Goal: Transaction & Acquisition: Purchase product/service

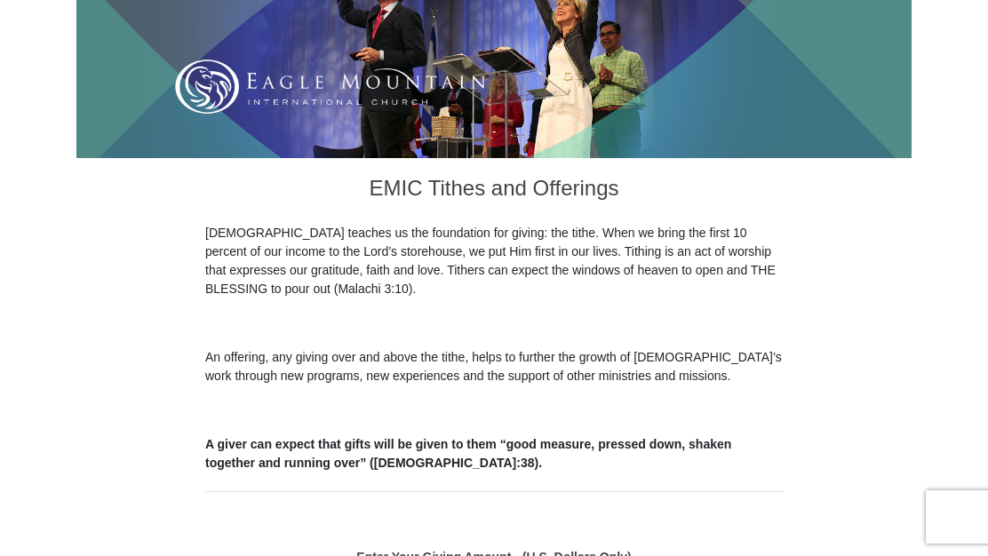
scroll to position [592, 0]
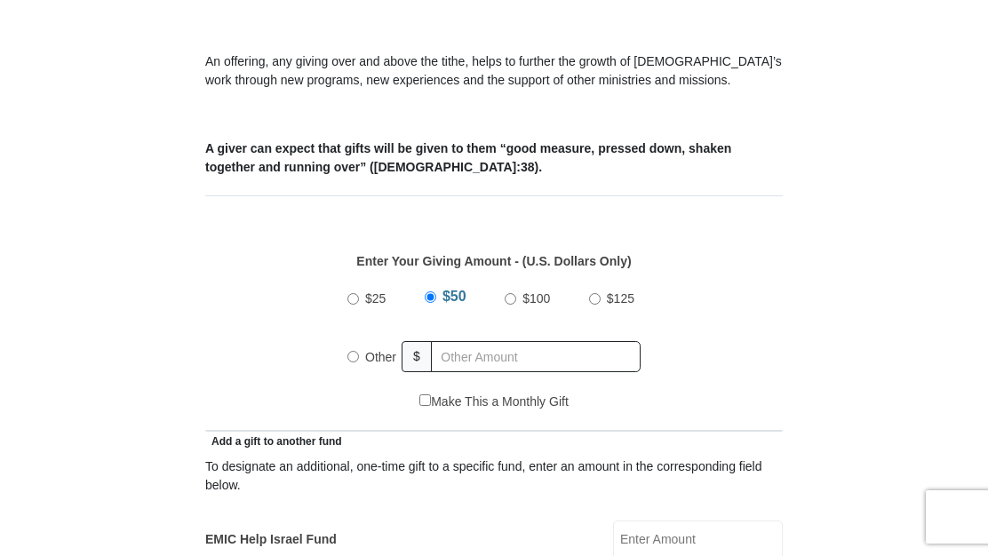
click at [351, 360] on input "Other" at bounding box center [353, 357] width 12 height 12
radio input "true"
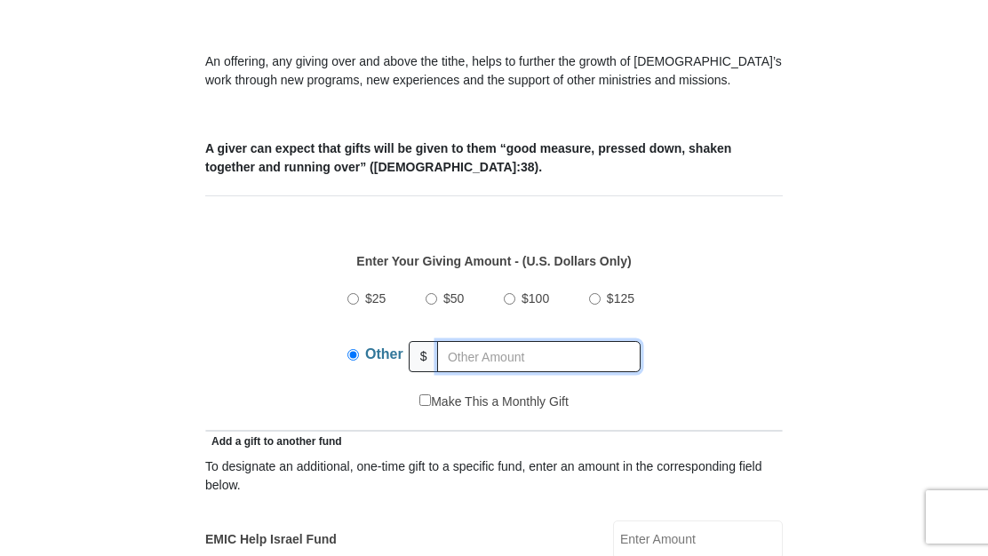
click at [473, 360] on input "text" at bounding box center [538, 356] width 203 height 31
type input "160.00"
type input "[PERSON_NAME] and [PERSON_NAME]"
type input "[PERSON_NAME]"
type input "[EMAIL_ADDRESS][DOMAIN_NAME]"
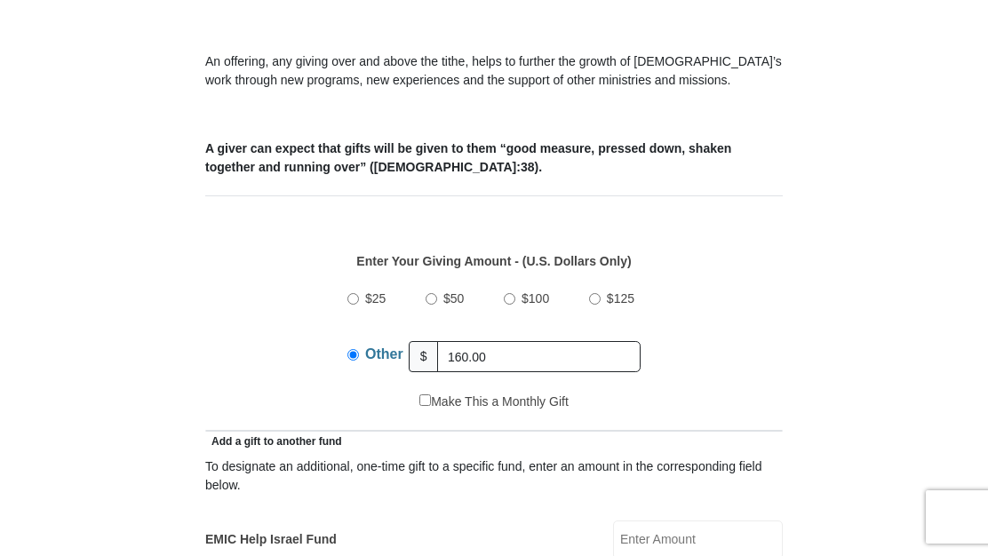
type input "584 [GEOGRAPHIC_DATA]"
type input "Carthage"
select select "NC"
type input "28327"
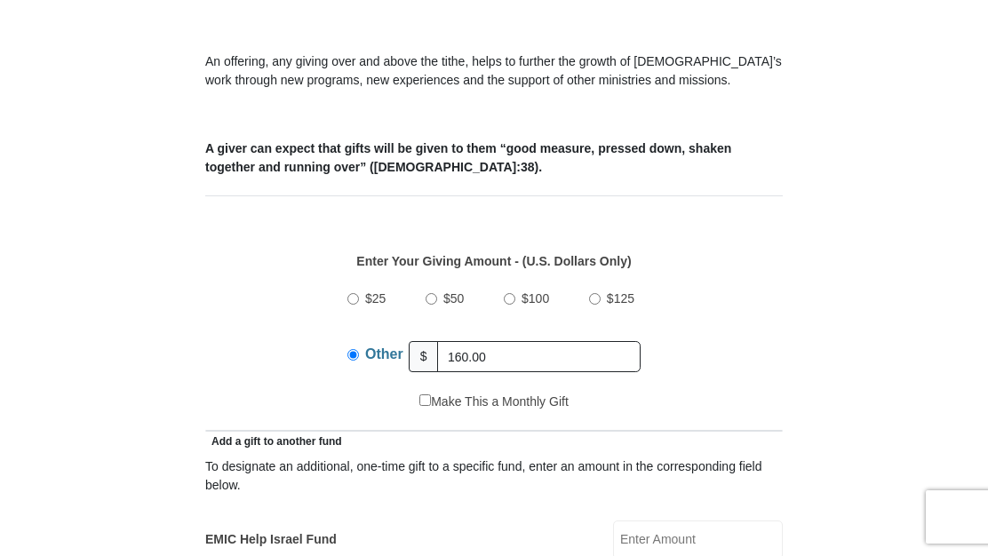
type input "9106391941"
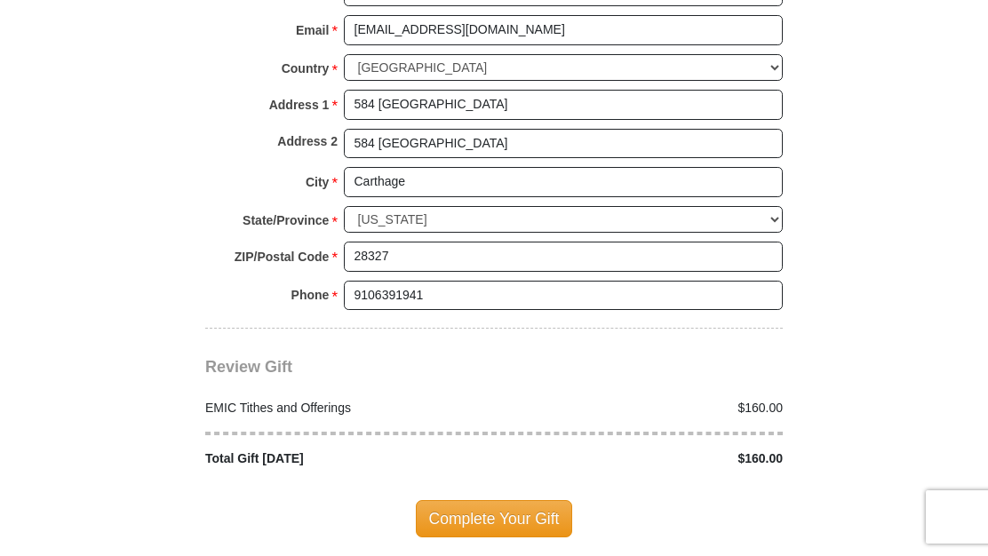
scroll to position [1947, 0]
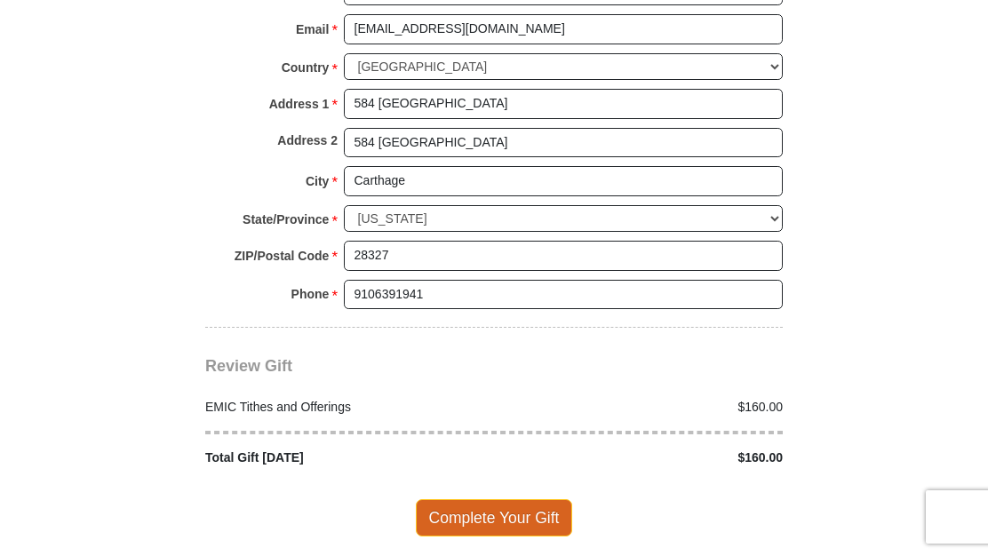
click at [469, 514] on span "Complete Your Gift" at bounding box center [494, 517] width 157 height 37
